Goal: Task Accomplishment & Management: Manage account settings

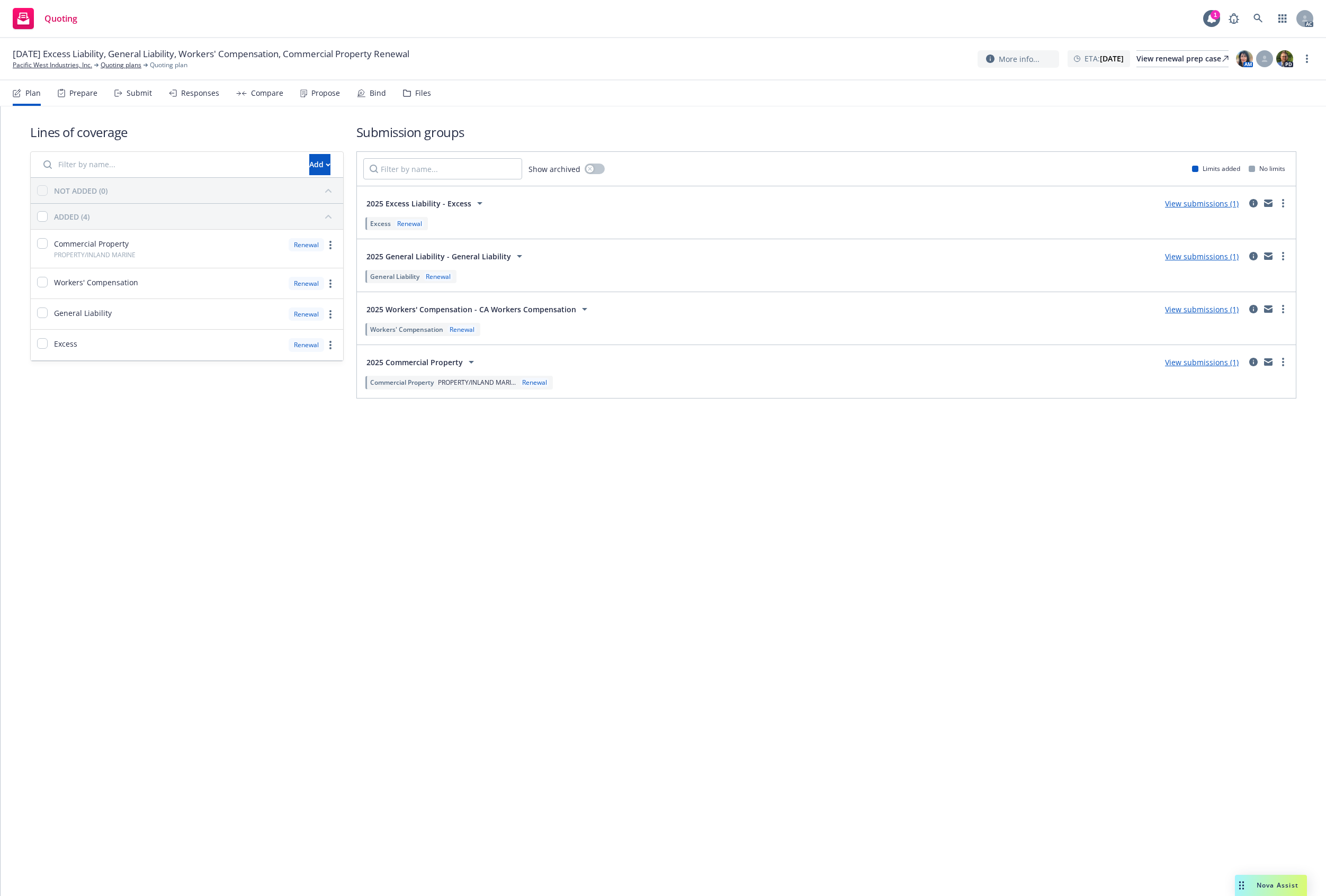
click at [416, 93] on div "Files" at bounding box center [423, 93] width 16 height 9
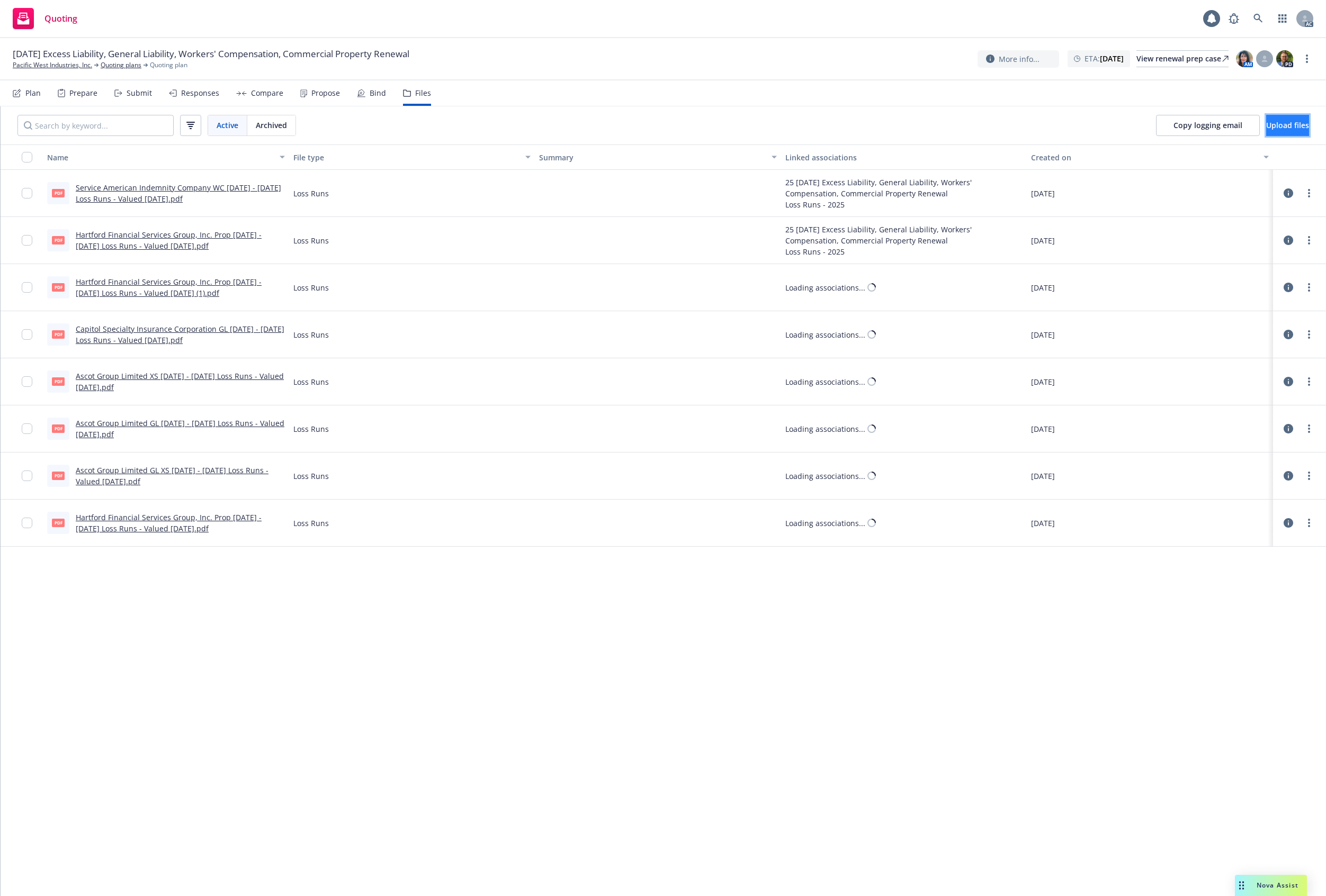
click at [1276, 117] on button "Upload files" at bounding box center [1288, 125] width 43 height 21
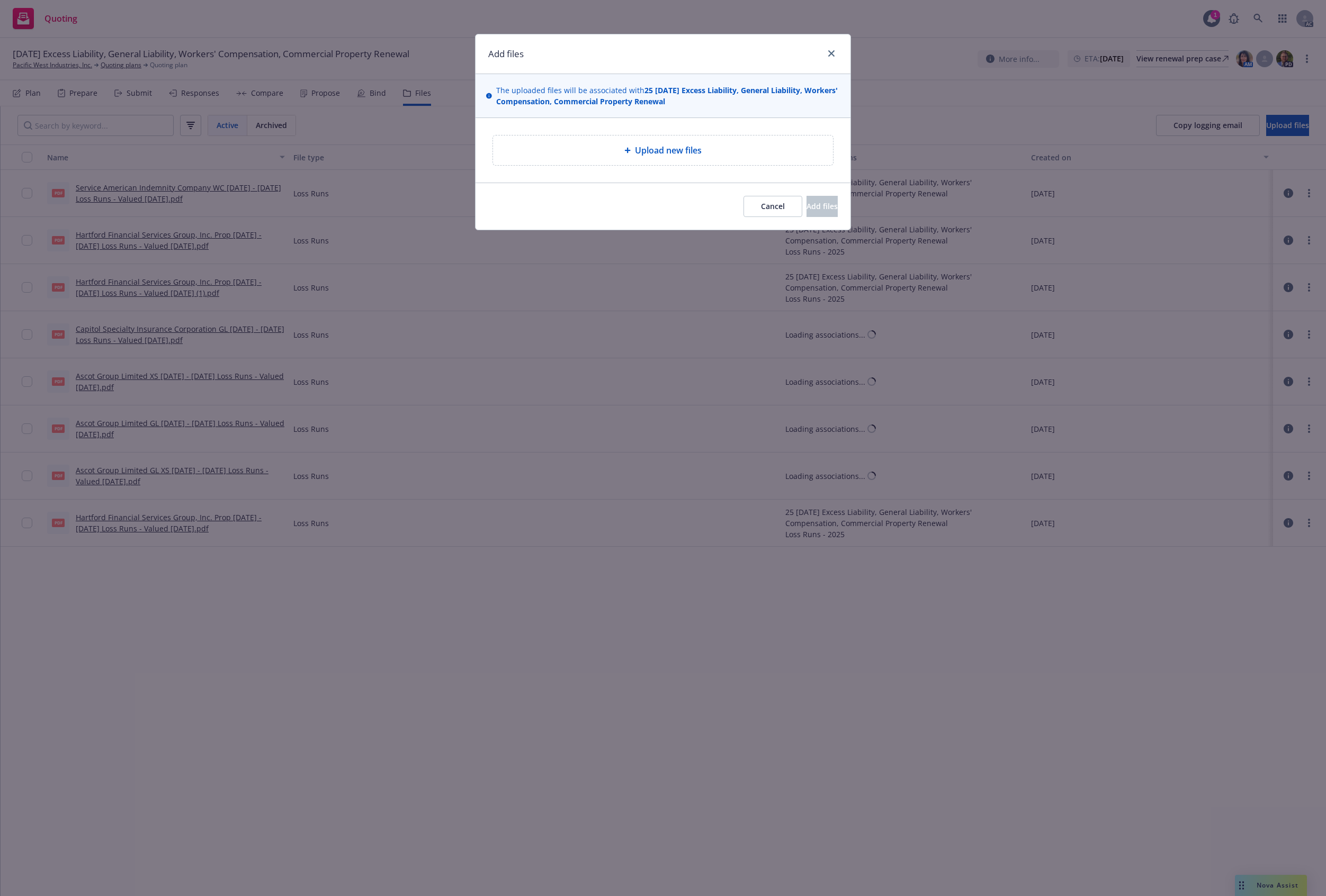
click at [595, 149] on div "Upload new files" at bounding box center [663, 150] width 323 height 13
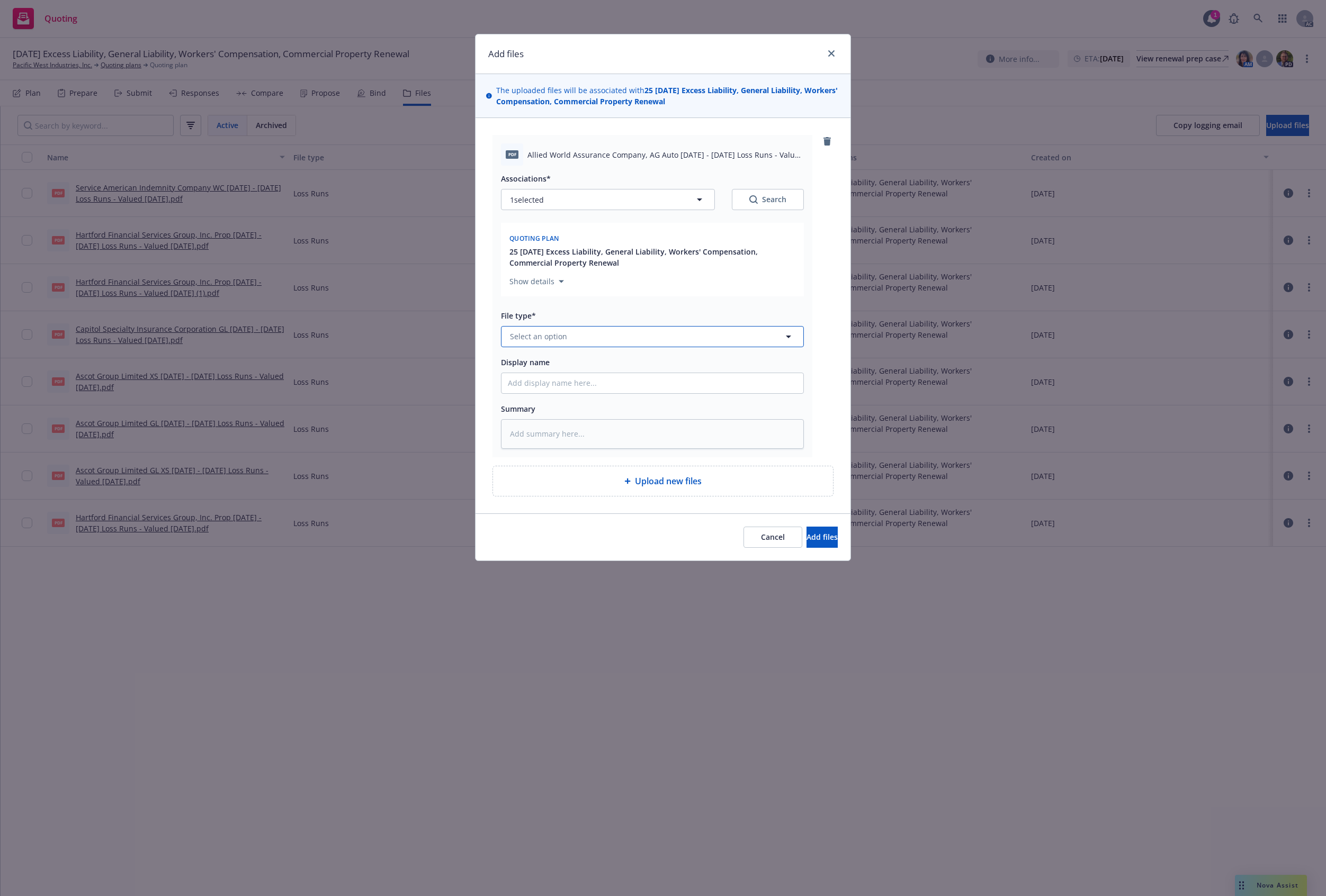
click at [558, 335] on span "Select an option" at bounding box center [538, 336] width 57 height 11
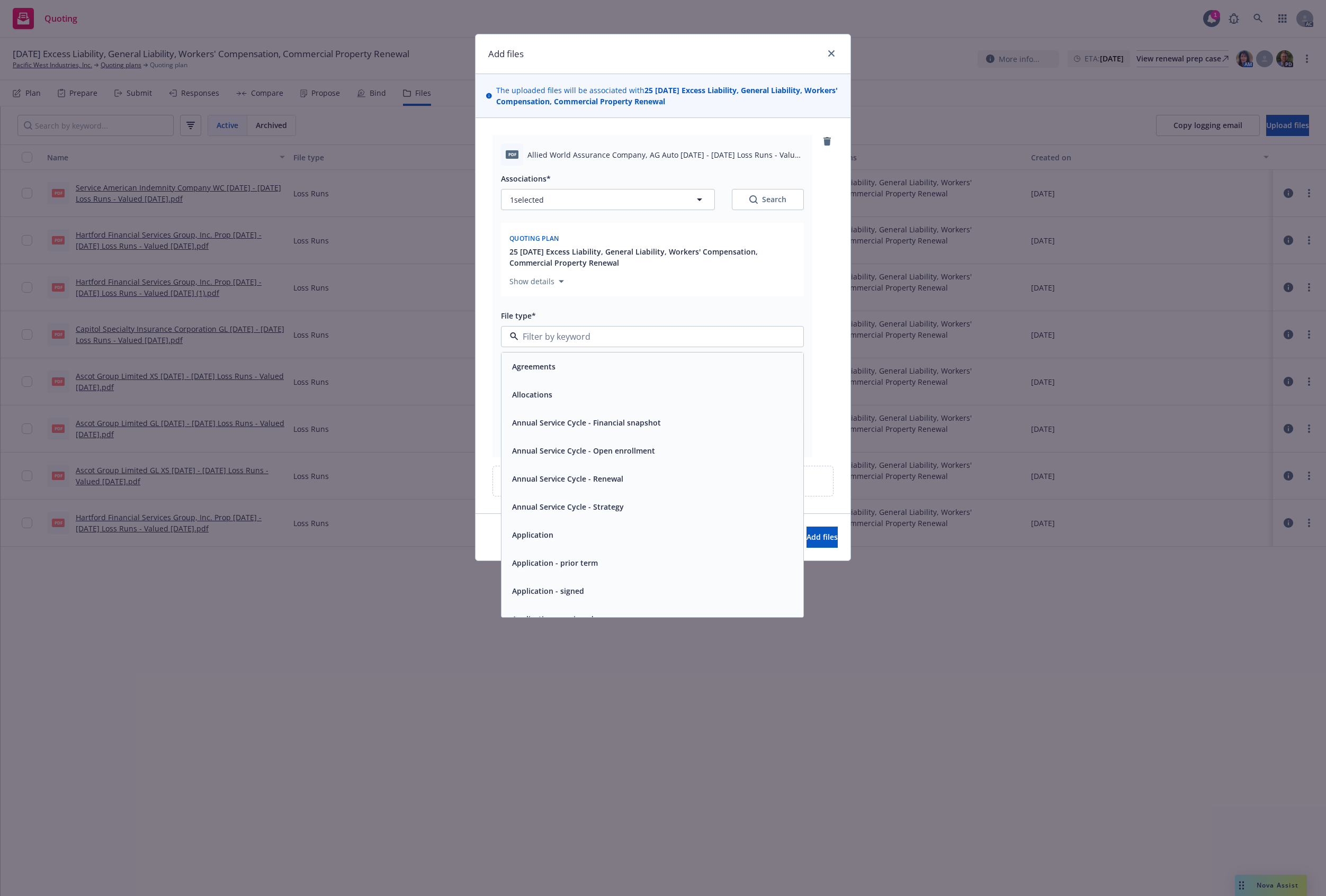
type input "`"
type textarea "x"
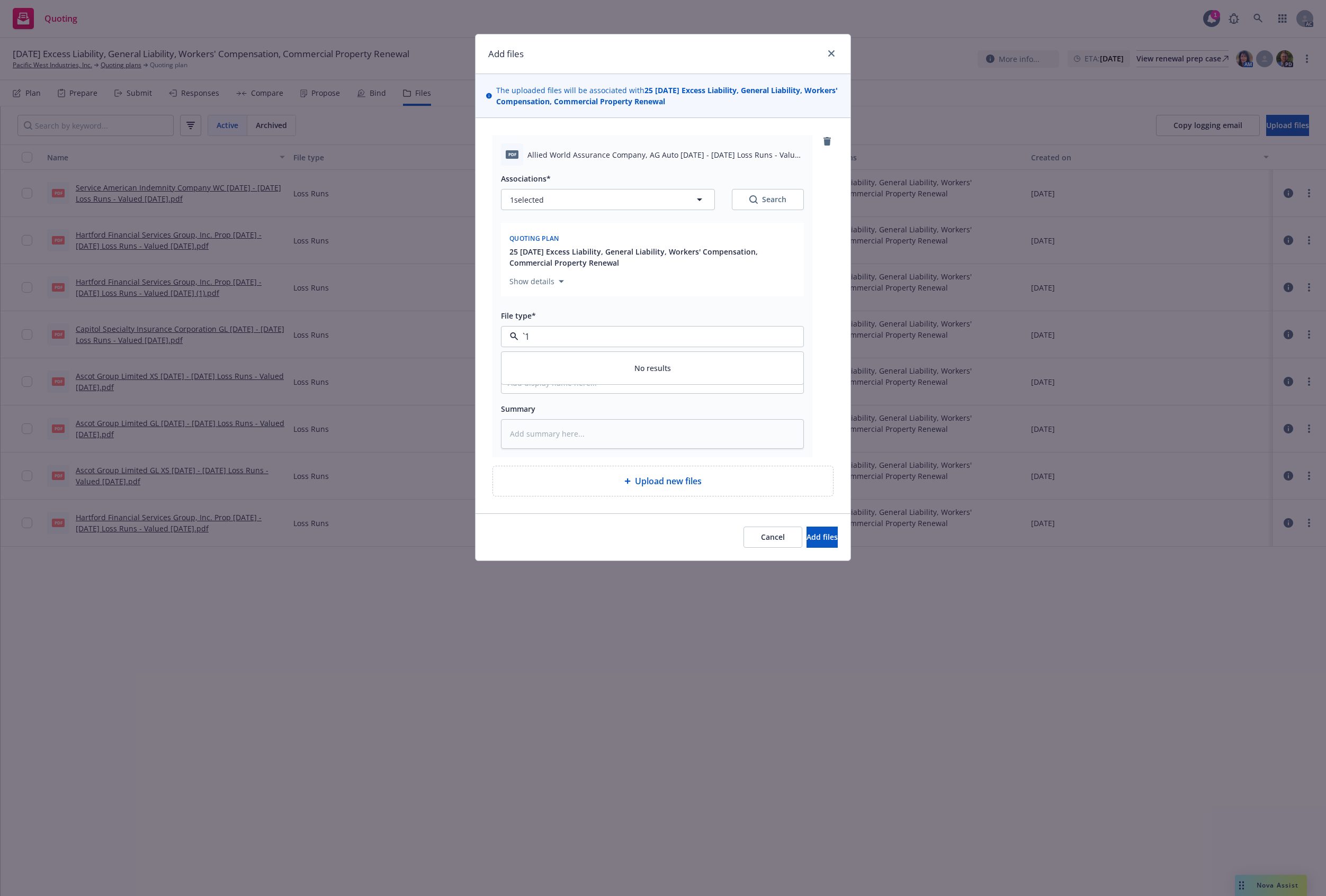
paste input "Loss Runs"
type input "Loss Runs"
drag, startPoint x: 557, startPoint y: 353, endPoint x: 626, endPoint y: 321, distance: 76.1
click at [557, 354] on div "Loss Runs" at bounding box center [652, 366] width 302 height 28
drag, startPoint x: 791, startPoint y: 199, endPoint x: 785, endPoint y: 199, distance: 6.0
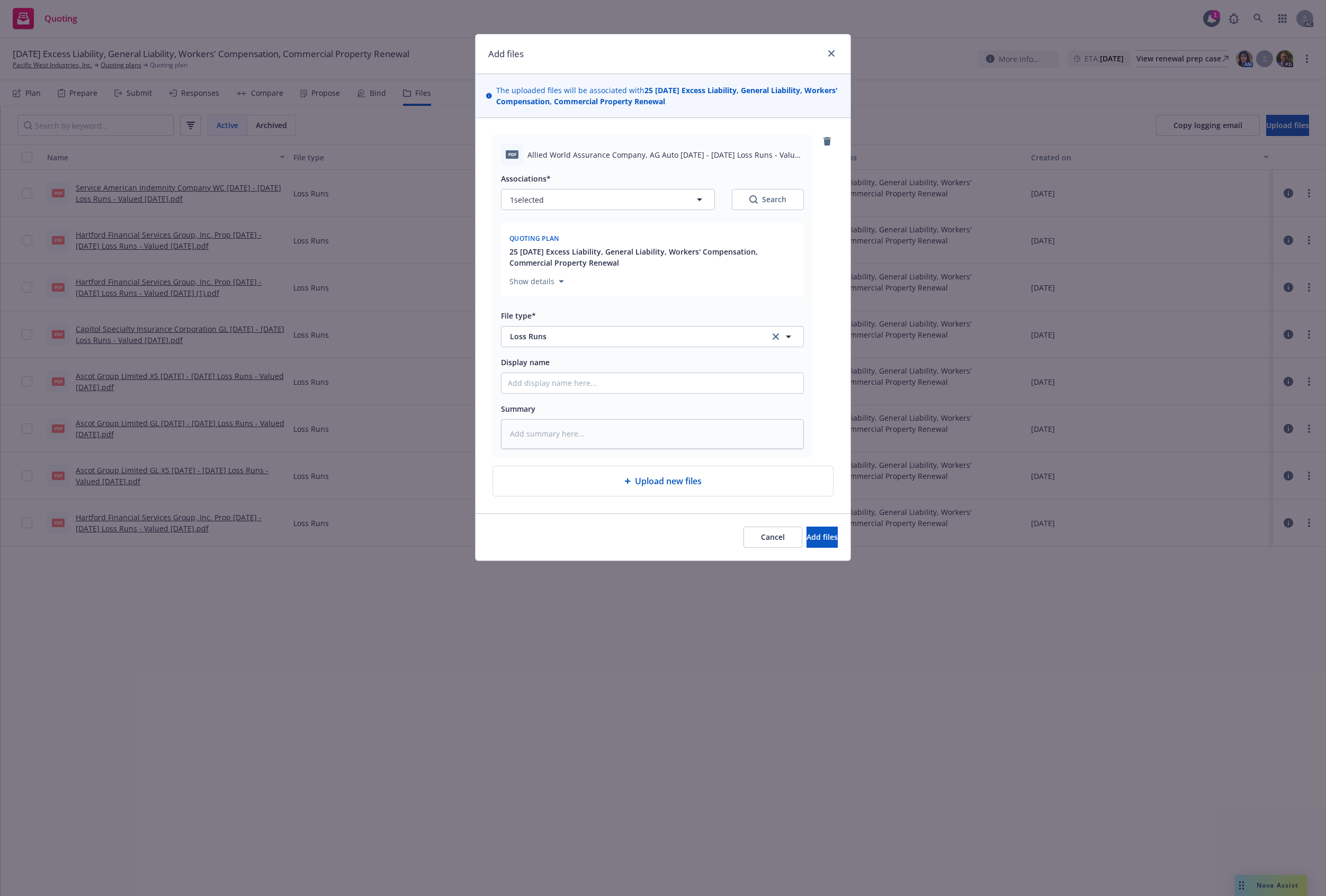
click at [785, 199] on button "Search" at bounding box center [768, 199] width 72 height 21
type textarea "x"
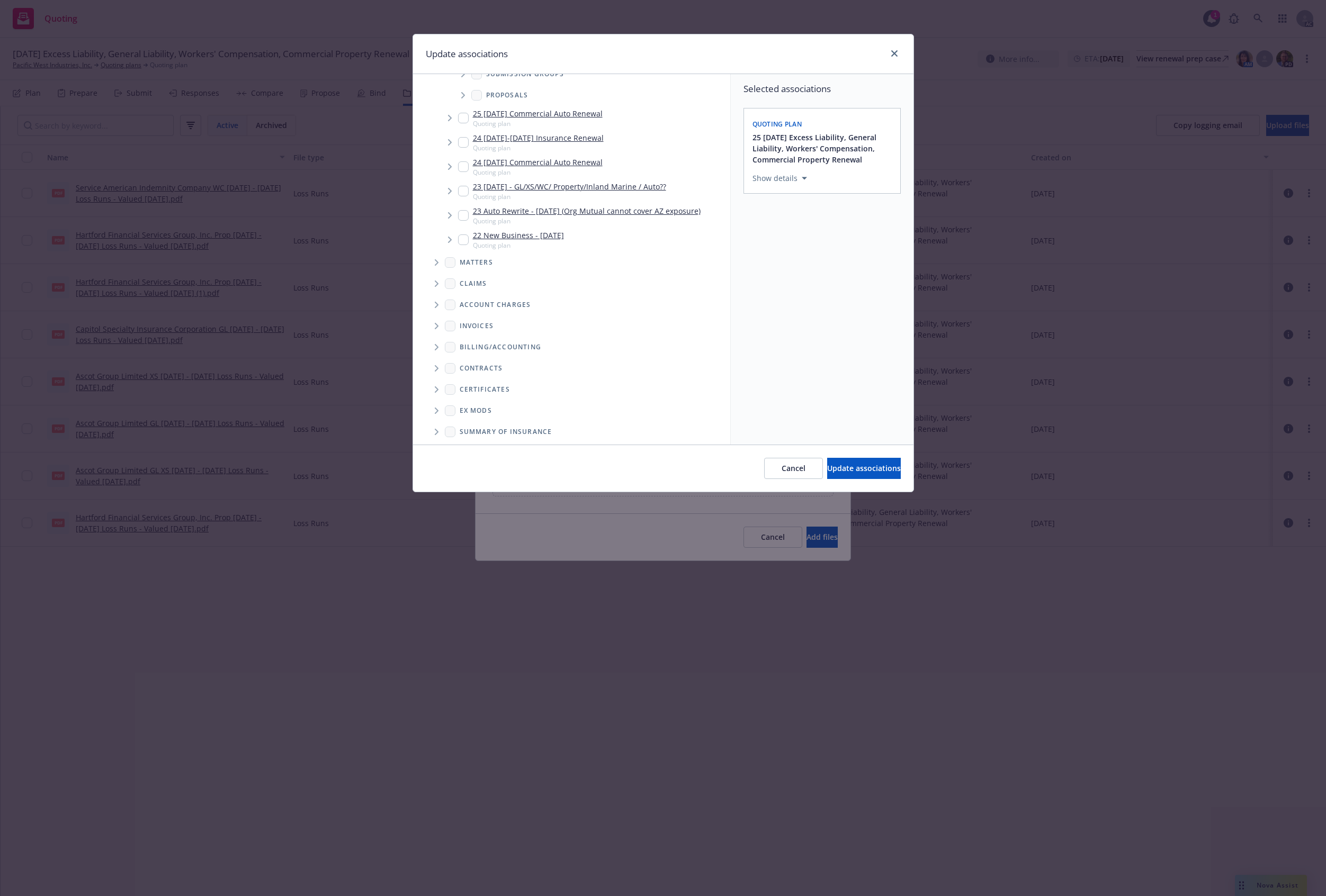
scroll to position [163, 0]
click at [434, 412] on span "Folder Tree Example" at bounding box center [436, 406] width 17 height 17
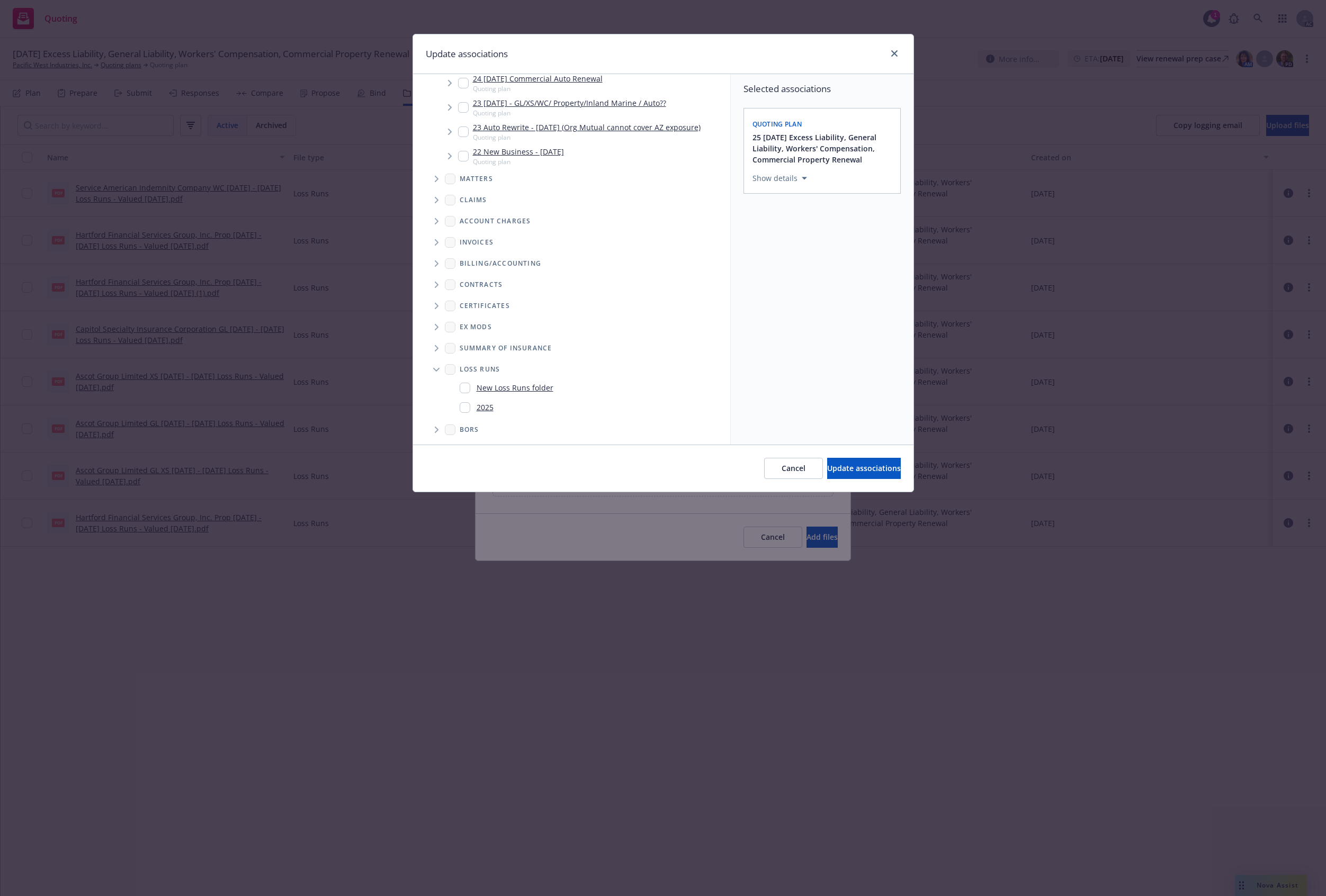
scroll to position [202, 0]
click at [460, 399] on div "2025" at bounding box center [477, 406] width 34 height 16
click at [469, 409] on input "Folder Tree Example" at bounding box center [465, 406] width 10 height 10
click at [483, 414] on div "2025" at bounding box center [588, 406] width 275 height 20
click at [463, 409] on input "Folder Tree Example" at bounding box center [465, 406] width 10 height 10
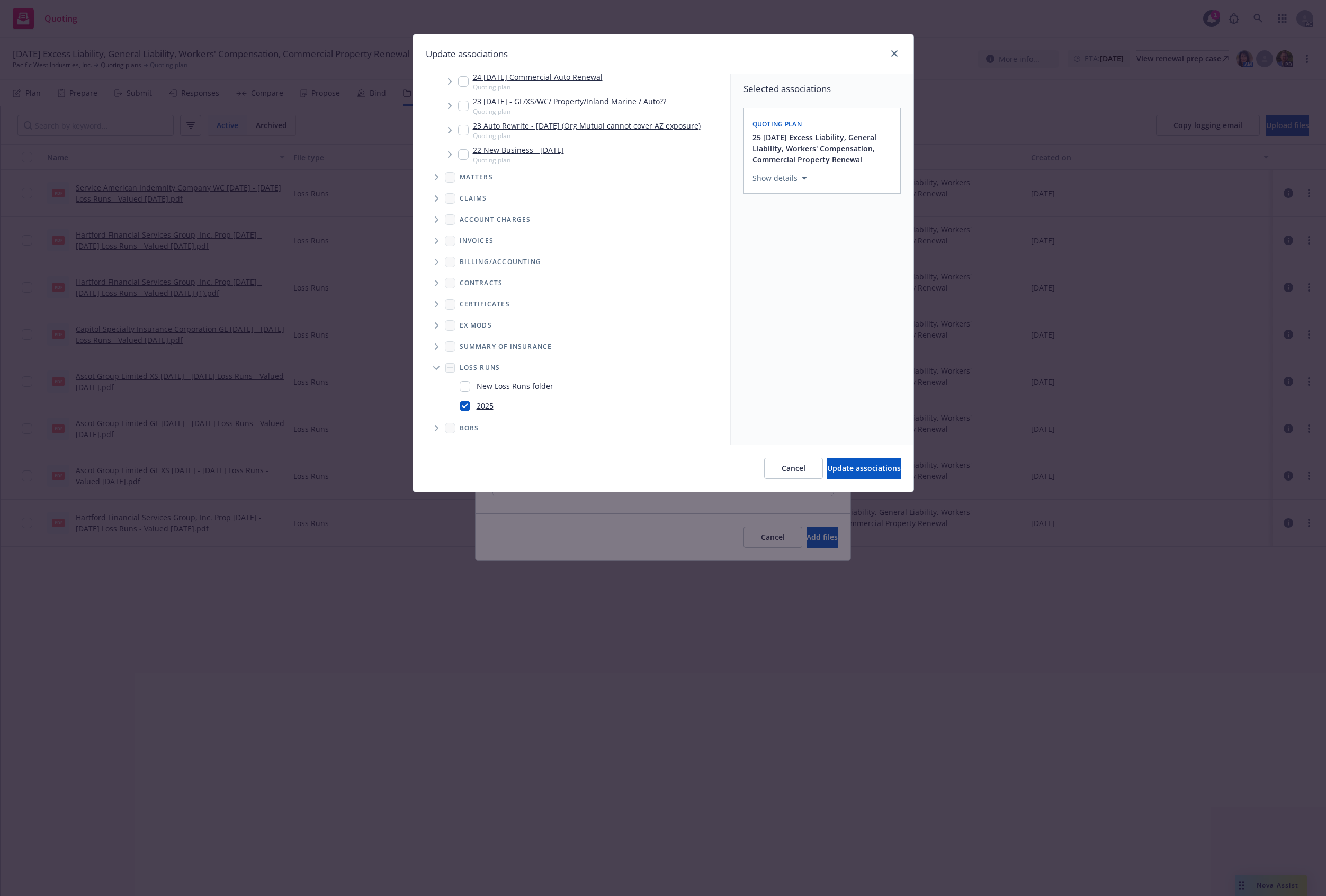
checkbox input "true"
click at [852, 479] on button "Update associations" at bounding box center [863, 468] width 73 height 21
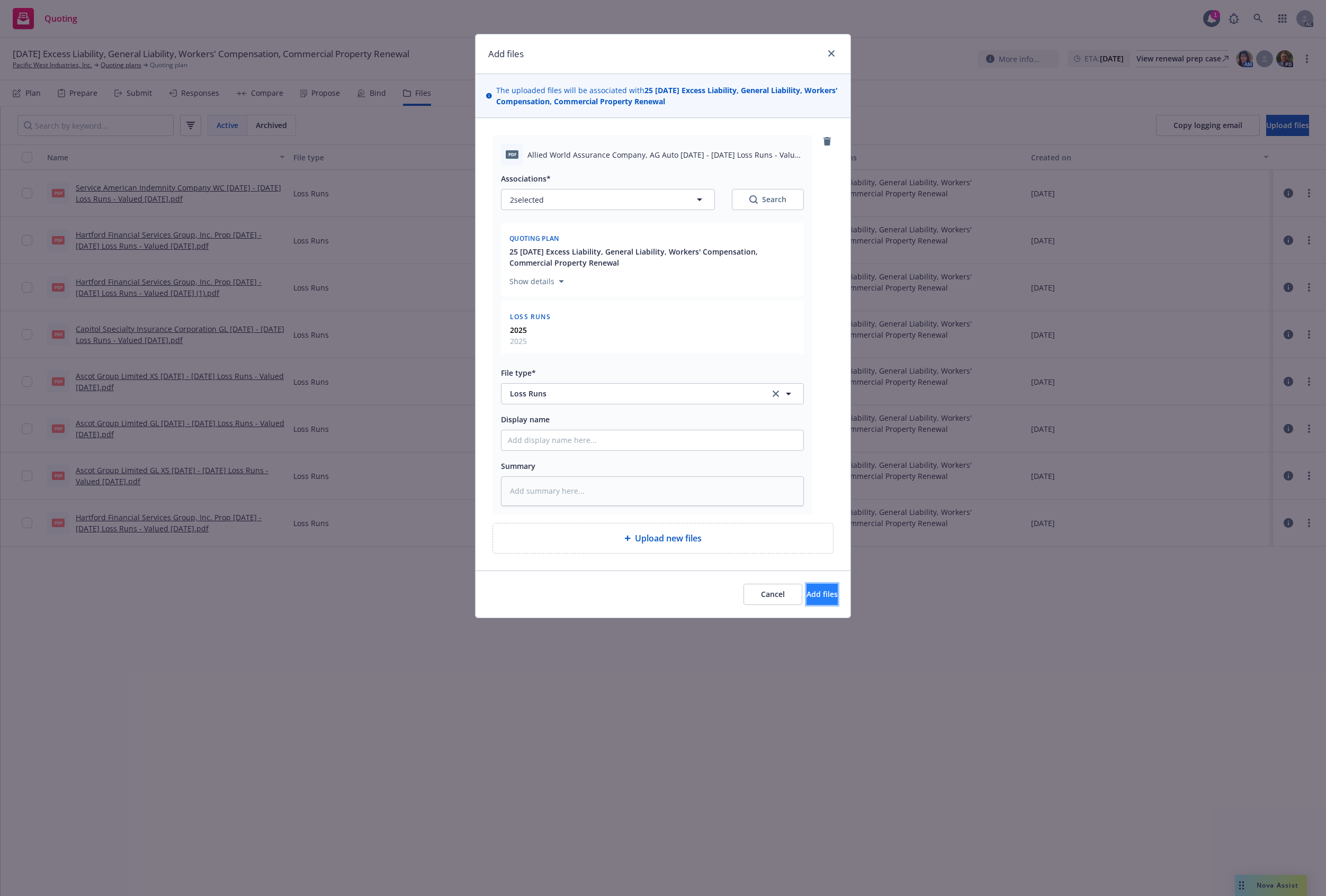
click at [812, 597] on span "Add files" at bounding box center [822, 594] width 31 height 10
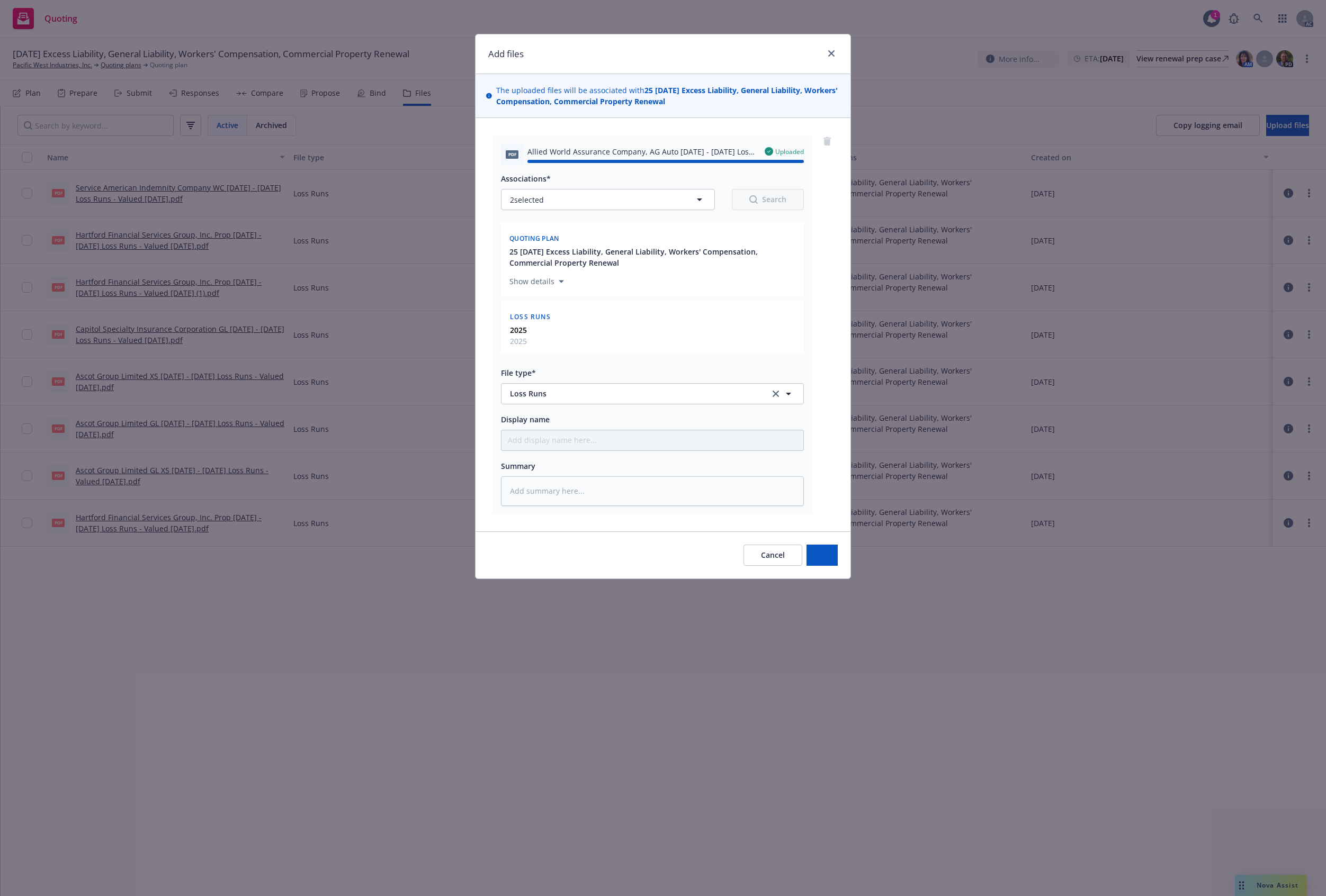
type textarea "x"
